Goal: Task Accomplishment & Management: Manage account settings

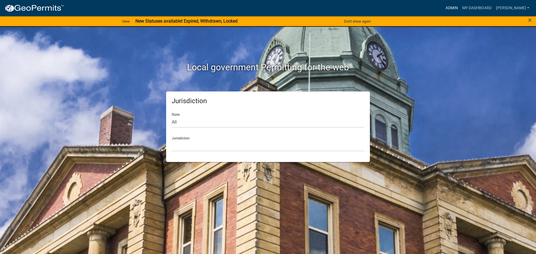
click at [451, 8] on link "Admin" at bounding box center [451, 8] width 17 height 11
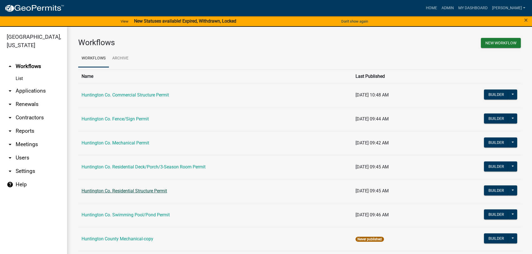
click at [125, 191] on link "Huntington Co. Residential Structure Permit" at bounding box center [124, 190] width 85 height 5
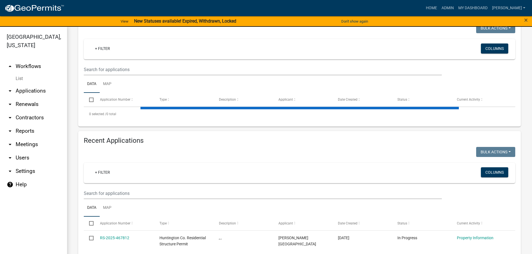
scroll to position [88, 0]
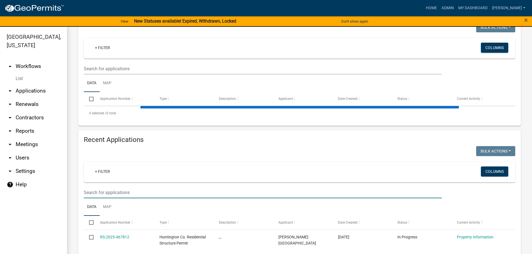
click at [102, 75] on input "text" at bounding box center [263, 68] width 358 height 11
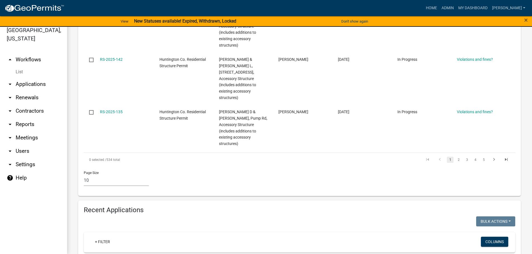
scroll to position [609, 0]
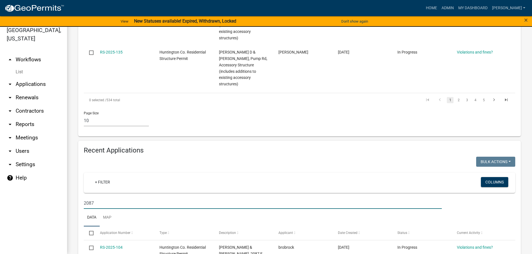
click at [101, 198] on input "2087" at bounding box center [263, 203] width 358 height 11
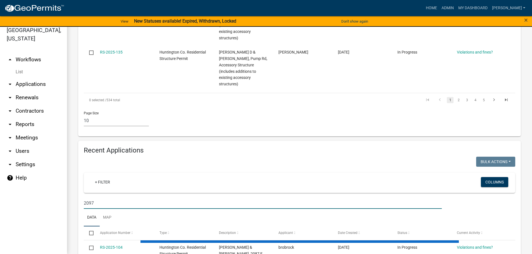
type input "2097"
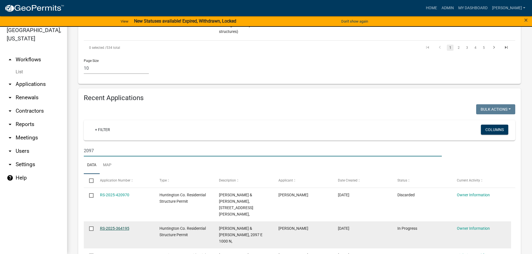
scroll to position [664, 0]
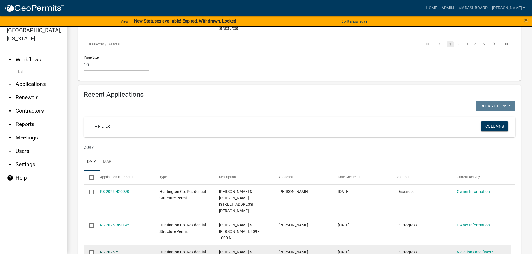
click at [107, 250] on link "RS-2025-5" at bounding box center [109, 252] width 18 height 4
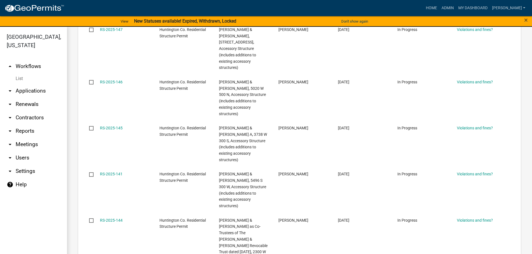
scroll to position [623, 0]
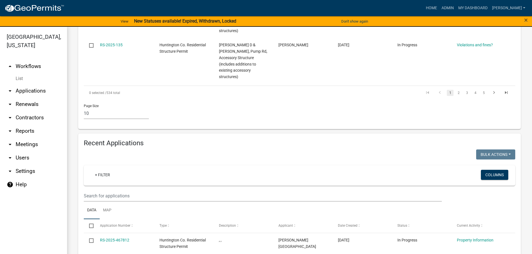
click at [92, 170] on link "+ Filter" at bounding box center [102, 175] width 24 height 10
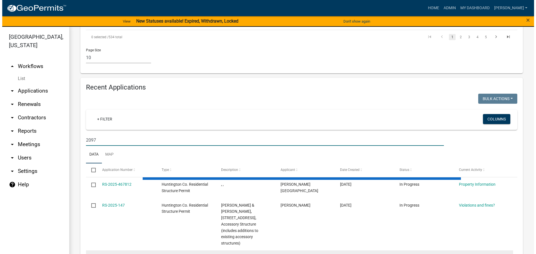
scroll to position [674, 0]
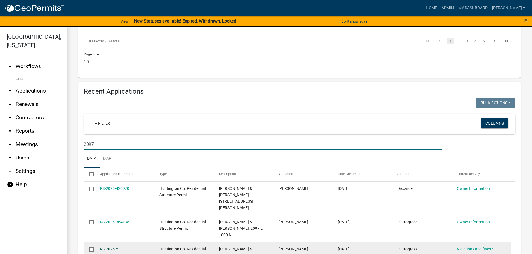
type input "2097"
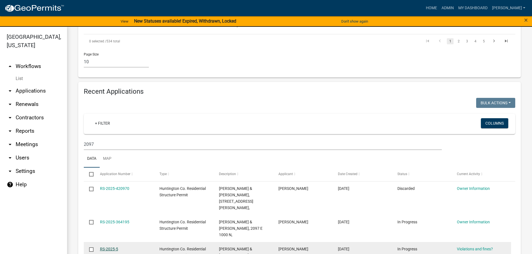
click at [107, 247] on link "RS-2025-5" at bounding box center [109, 249] width 18 height 4
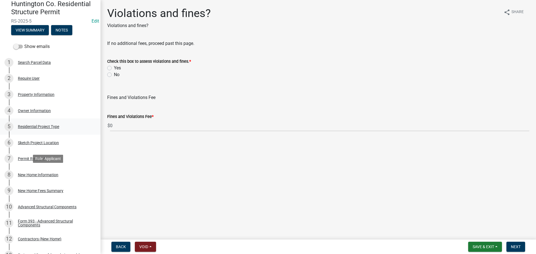
scroll to position [28, 0]
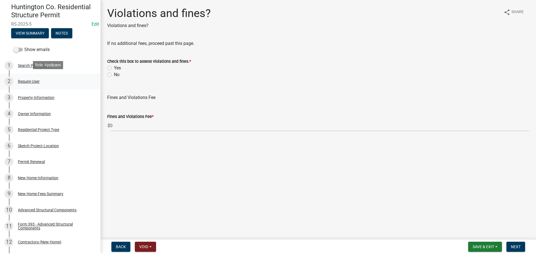
click at [29, 82] on div "Require User" at bounding box center [29, 82] width 22 height 4
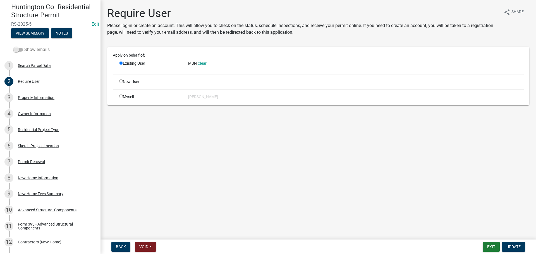
click at [18, 49] on span at bounding box center [17, 50] width 9 height 4
click at [24, 46] on input "Show emails" at bounding box center [24, 46] width 0 height 0
click at [28, 96] on div "Property Information" at bounding box center [36, 98] width 37 height 4
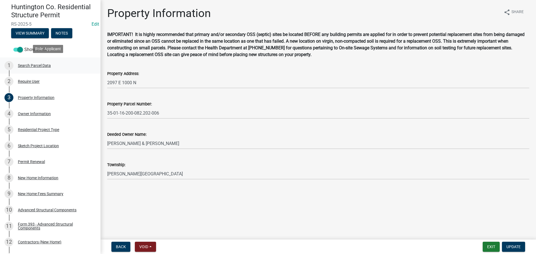
click at [43, 64] on div "Search Parcel Data" at bounding box center [34, 66] width 33 height 4
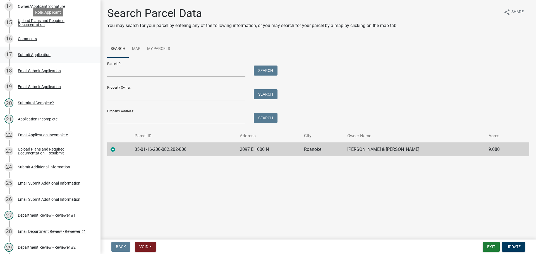
scroll to position [279, 0]
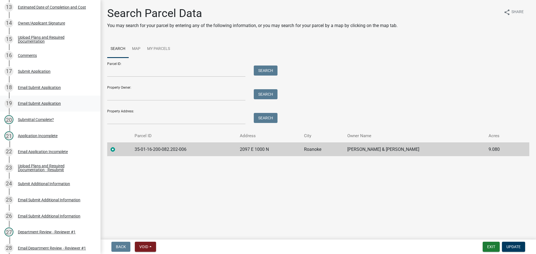
click at [37, 103] on div "Email Submit Application" at bounding box center [39, 104] width 43 height 4
